Goal: Find specific page/section: Find specific page/section

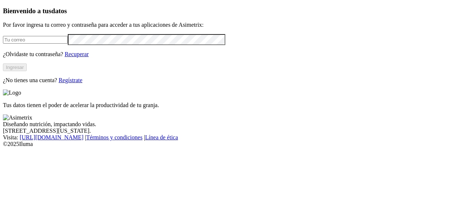
type input "[EMAIL_ADDRESS][PERSON_NAME][DOMAIN_NAME]"
click at [27, 71] on button "Ingresar" at bounding box center [15, 67] width 24 height 8
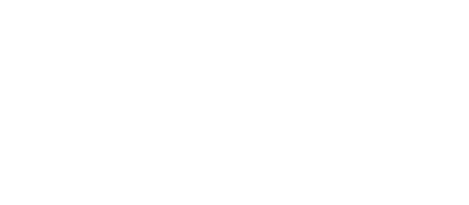
click at [94, 53] on div at bounding box center [234, 102] width 463 height 205
click at [94, 55] on div at bounding box center [234, 102] width 463 height 205
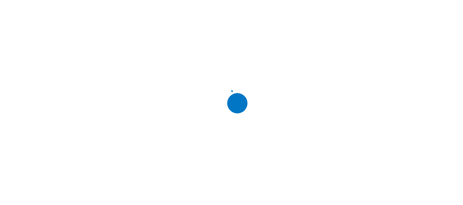
click at [110, 59] on div at bounding box center [234, 102] width 463 height 205
type input "ca"
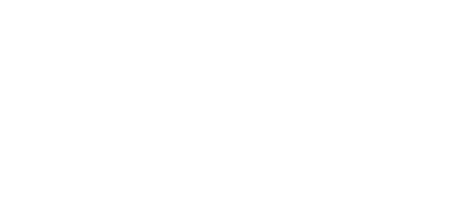
type input "Cac"
type input "tau"
